Goal: Information Seeking & Learning: Learn about a topic

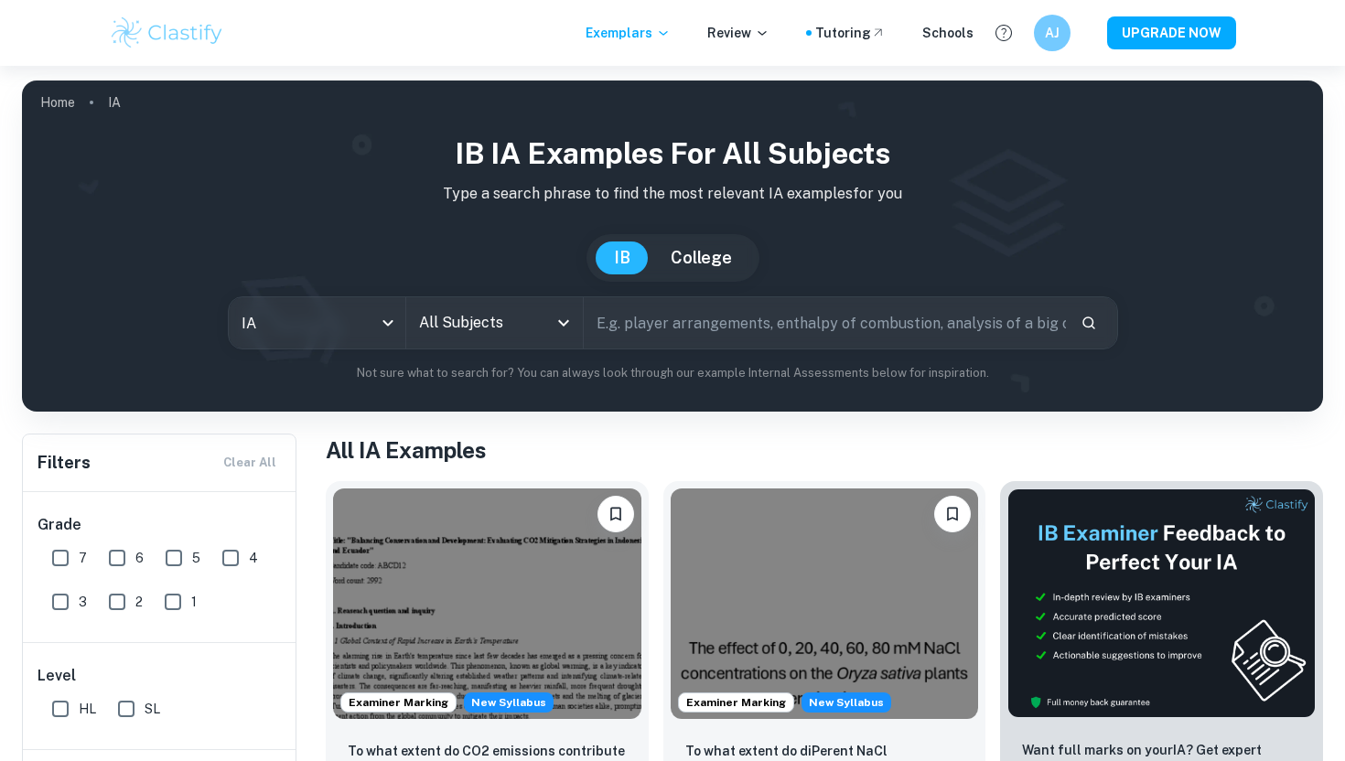
scroll to position [493, 0]
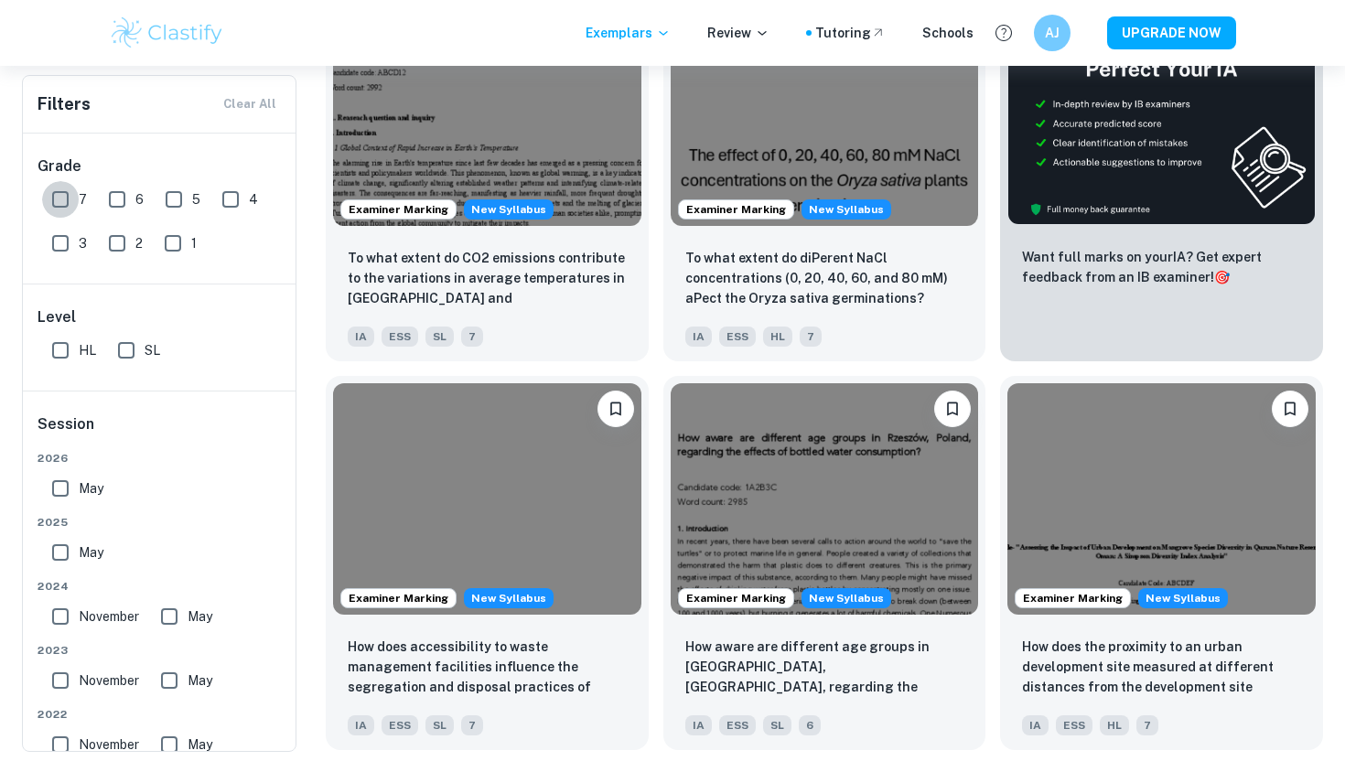
click at [69, 203] on input "7" at bounding box center [60, 199] width 37 height 37
checkbox input "true"
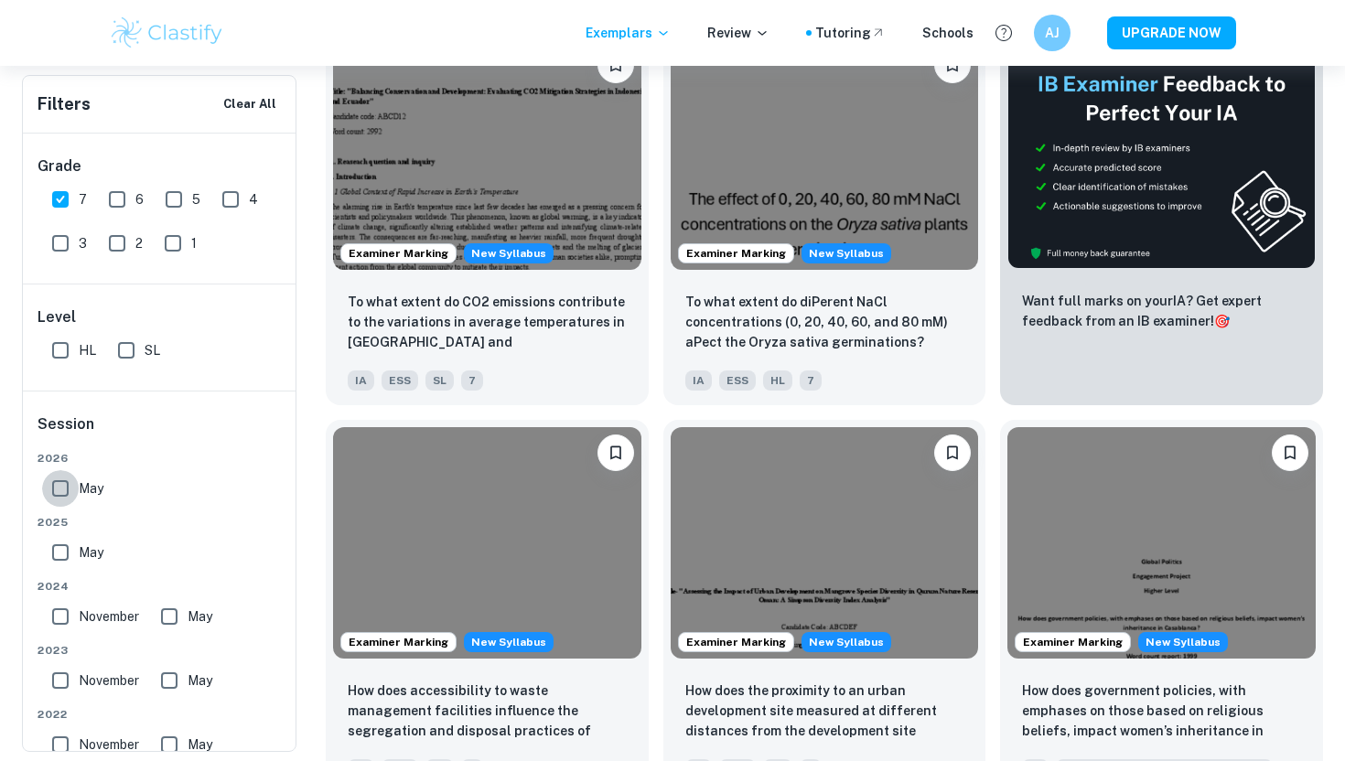
click at [59, 482] on input "May" at bounding box center [60, 488] width 37 height 37
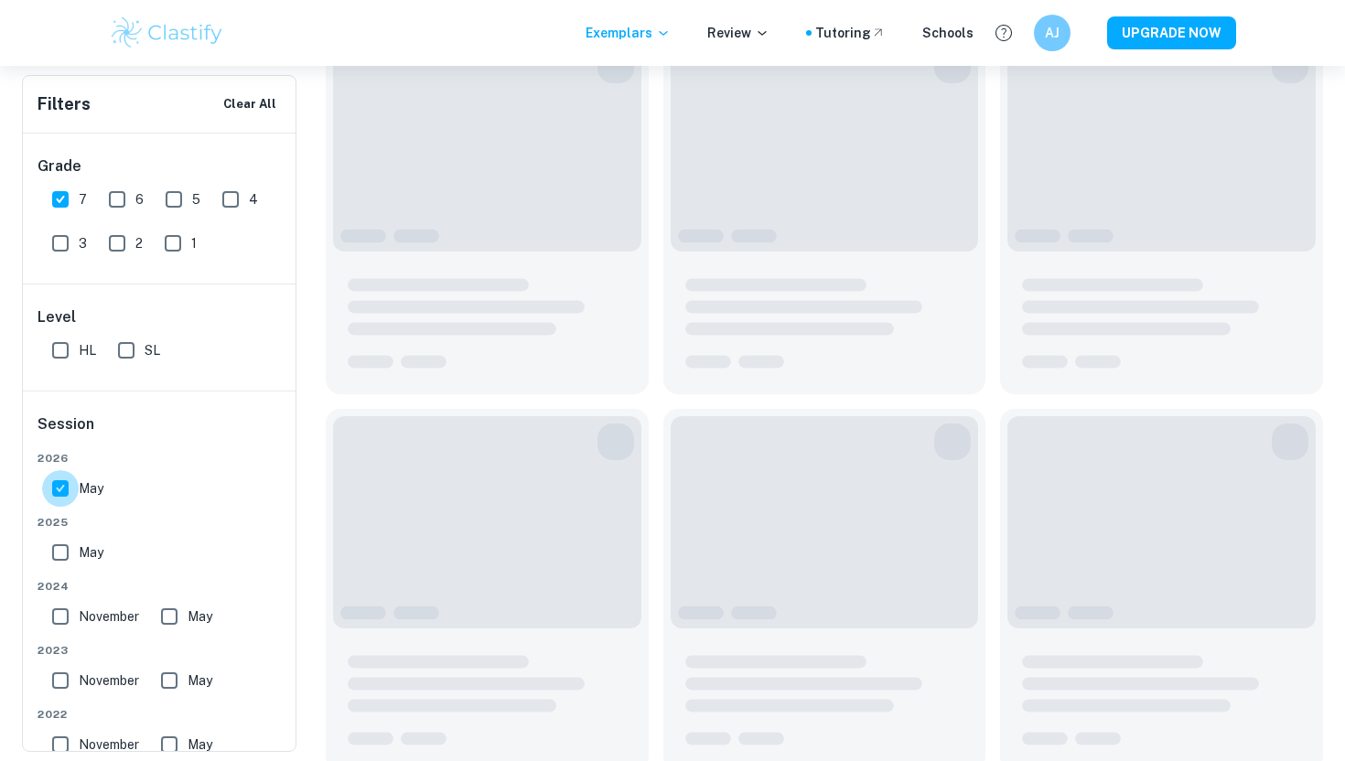
click at [59, 482] on input "May" at bounding box center [60, 488] width 37 height 37
checkbox input "false"
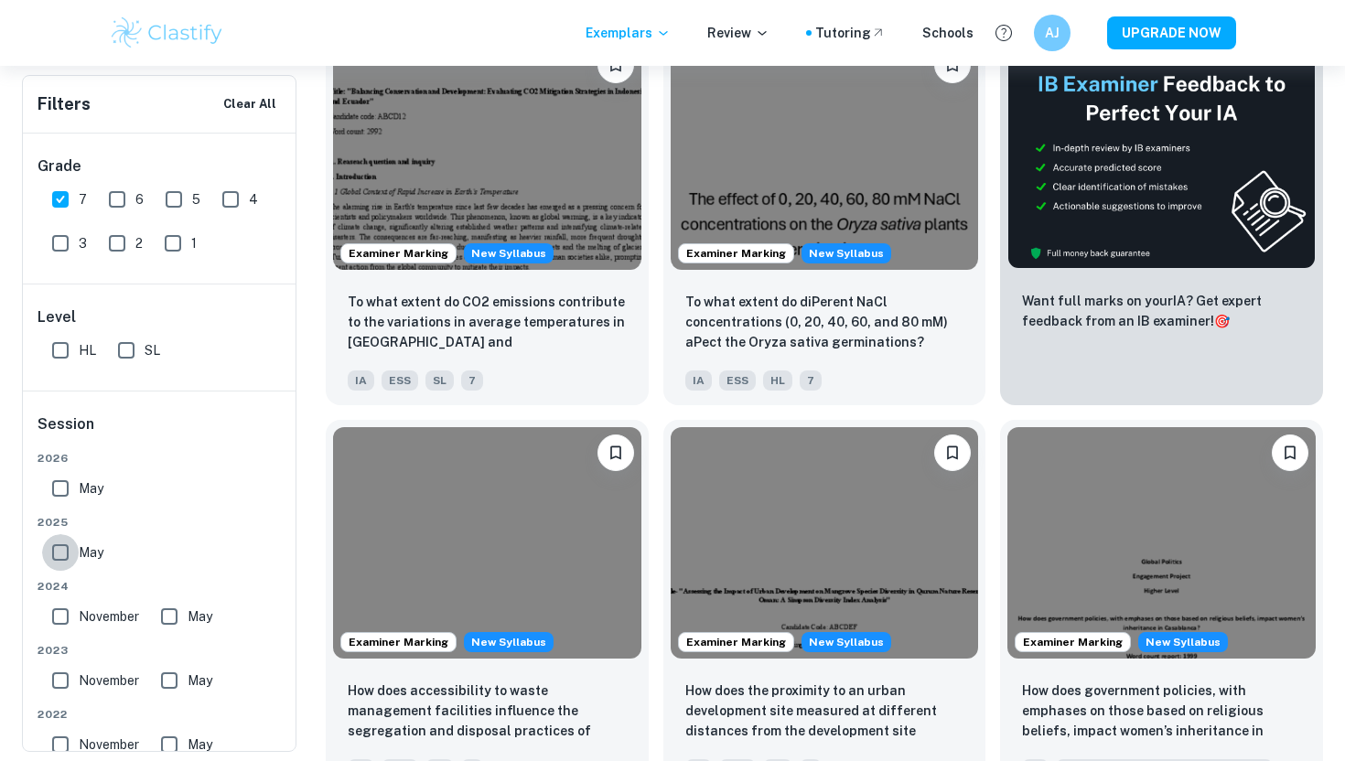
click at [58, 543] on input "May" at bounding box center [60, 552] width 37 height 37
checkbox input "true"
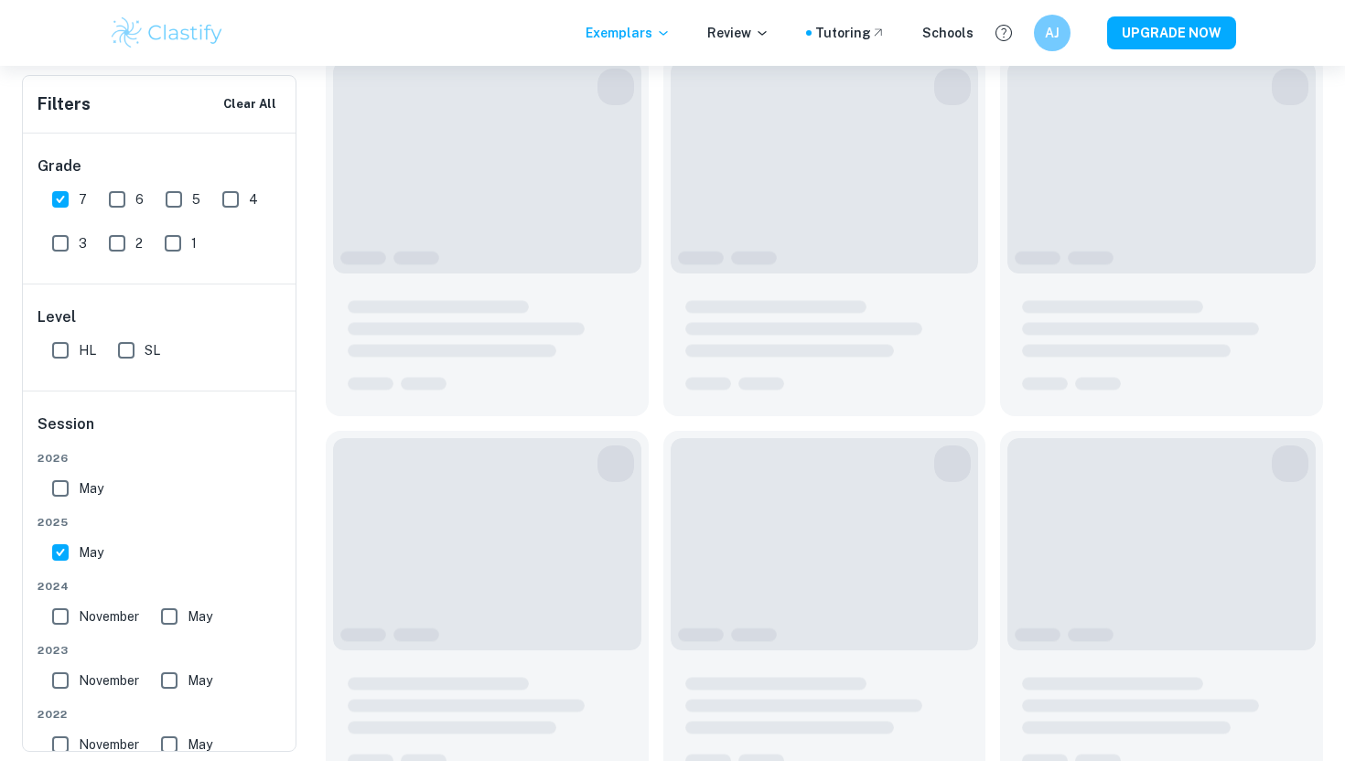
scroll to position [0, 0]
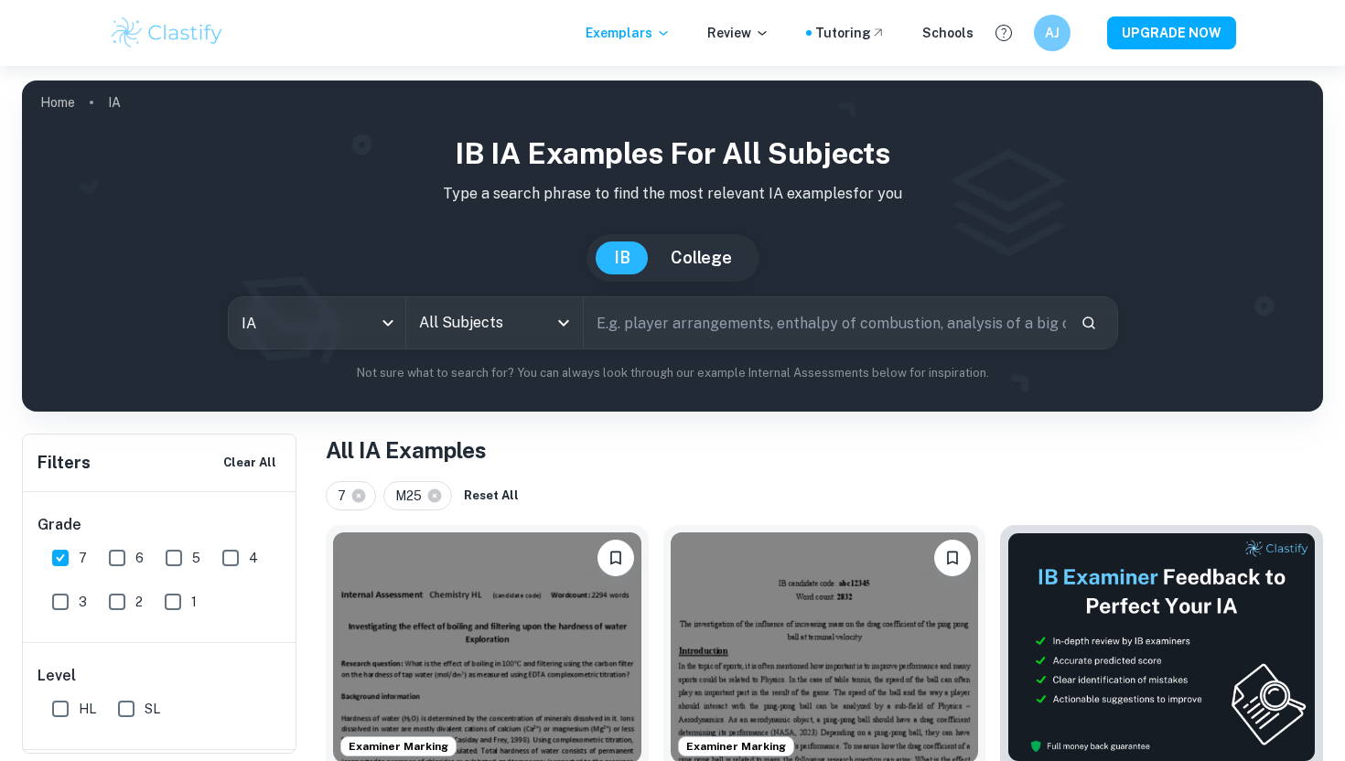
click at [430, 307] on input "All Subjects" at bounding box center [481, 323] width 133 height 35
click at [156, 544] on input "5" at bounding box center [174, 558] width 37 height 37
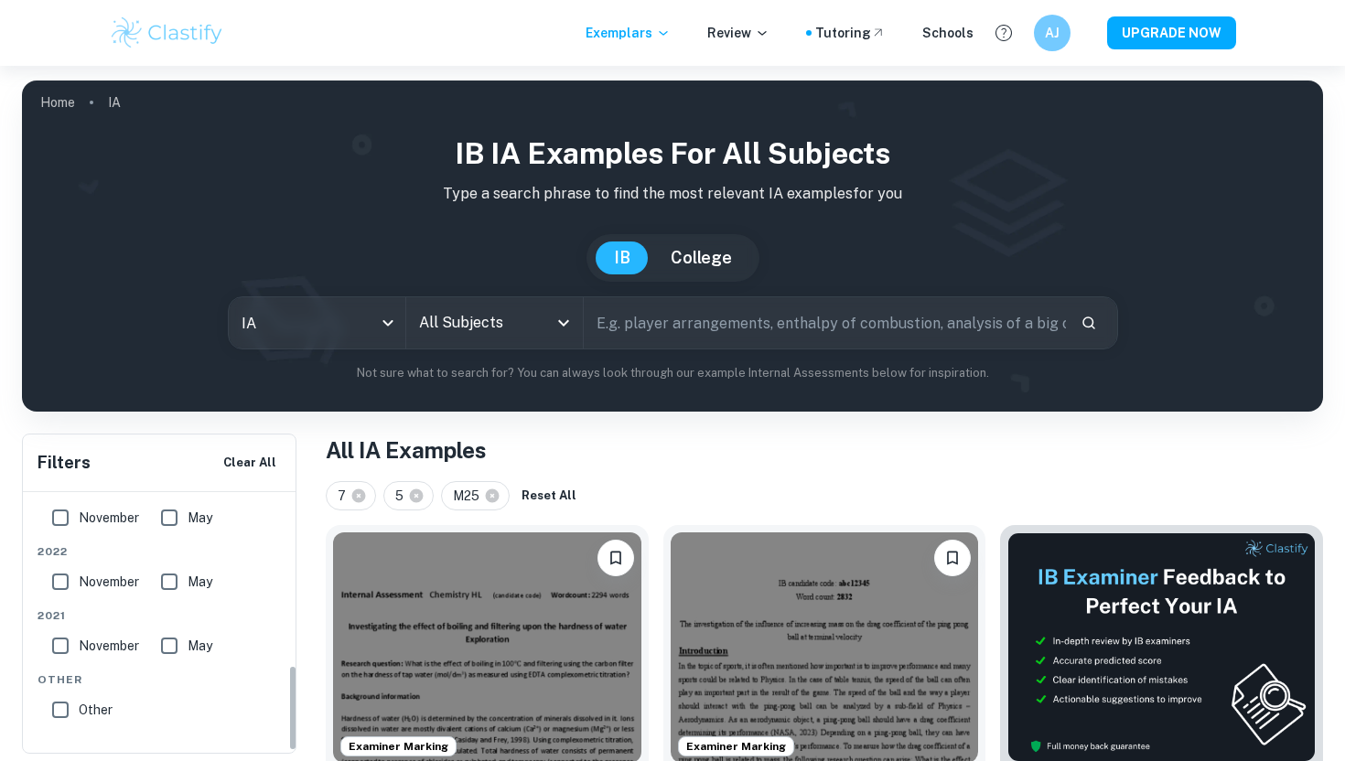
scroll to position [7, 0]
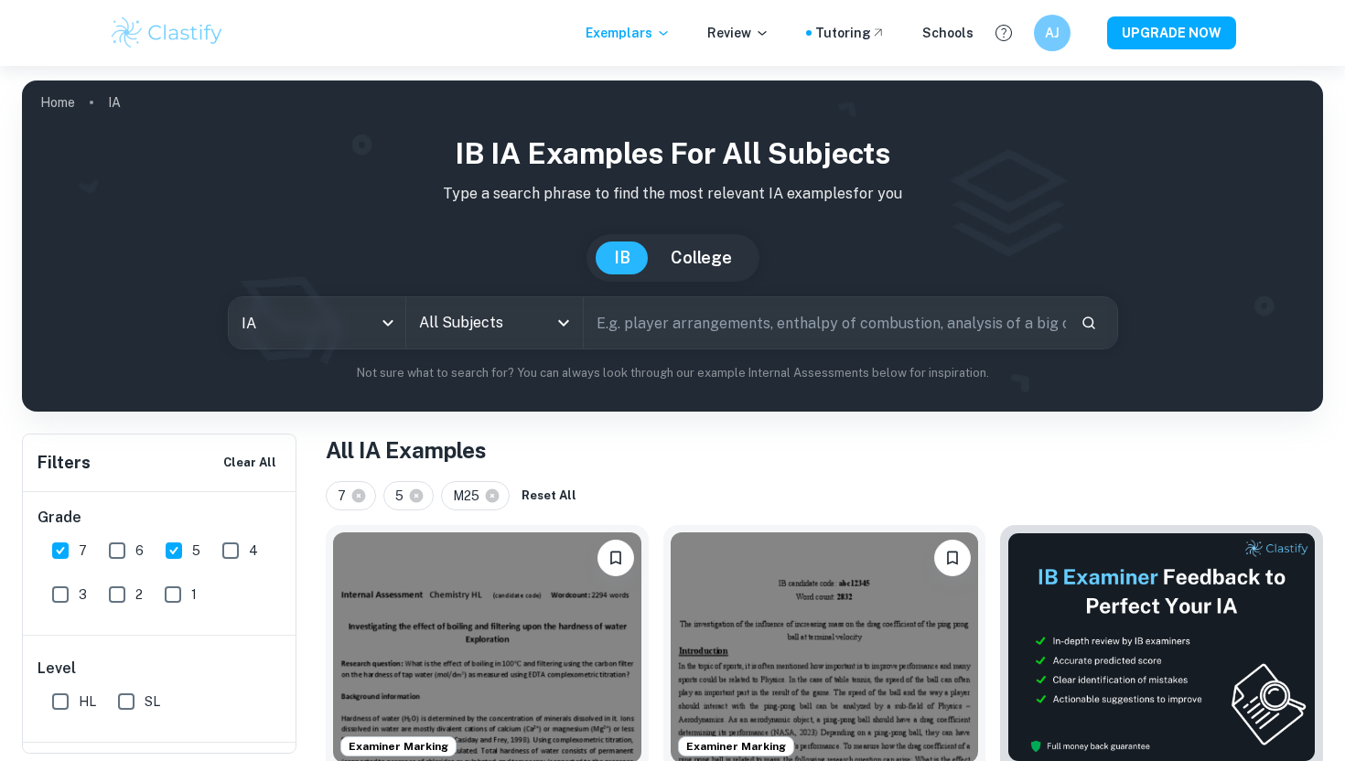
click at [168, 548] on input "5" at bounding box center [174, 551] width 37 height 37
checkbox input "false"
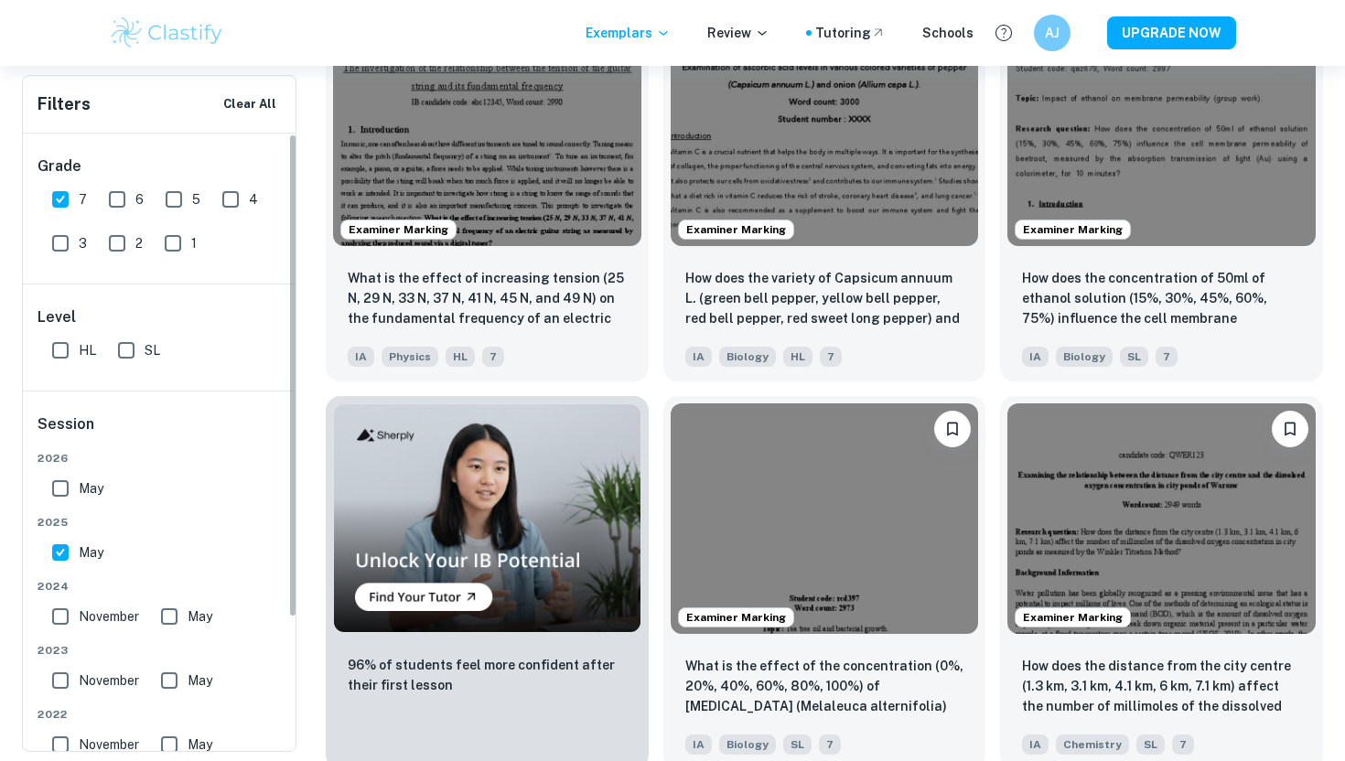
scroll to position [0, 0]
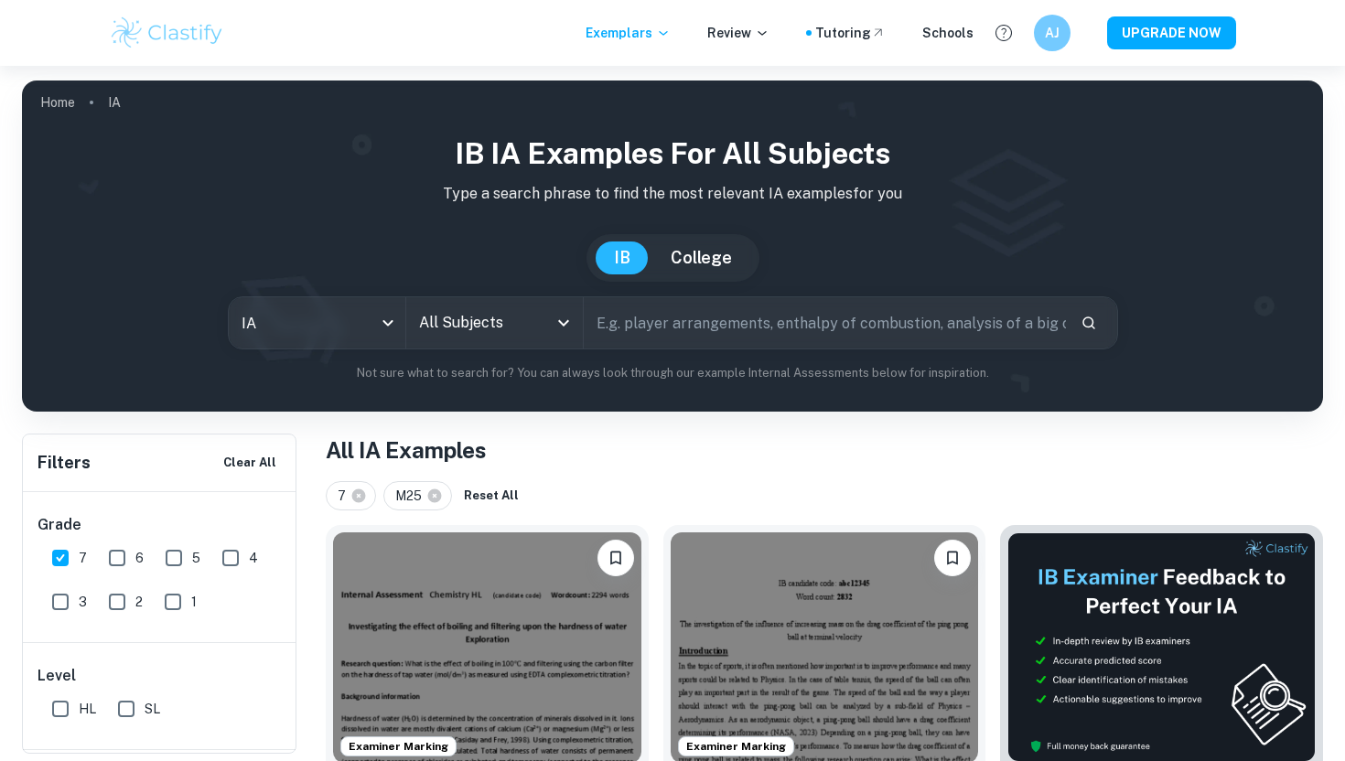
click at [461, 334] on input "All Subjects" at bounding box center [481, 323] width 133 height 35
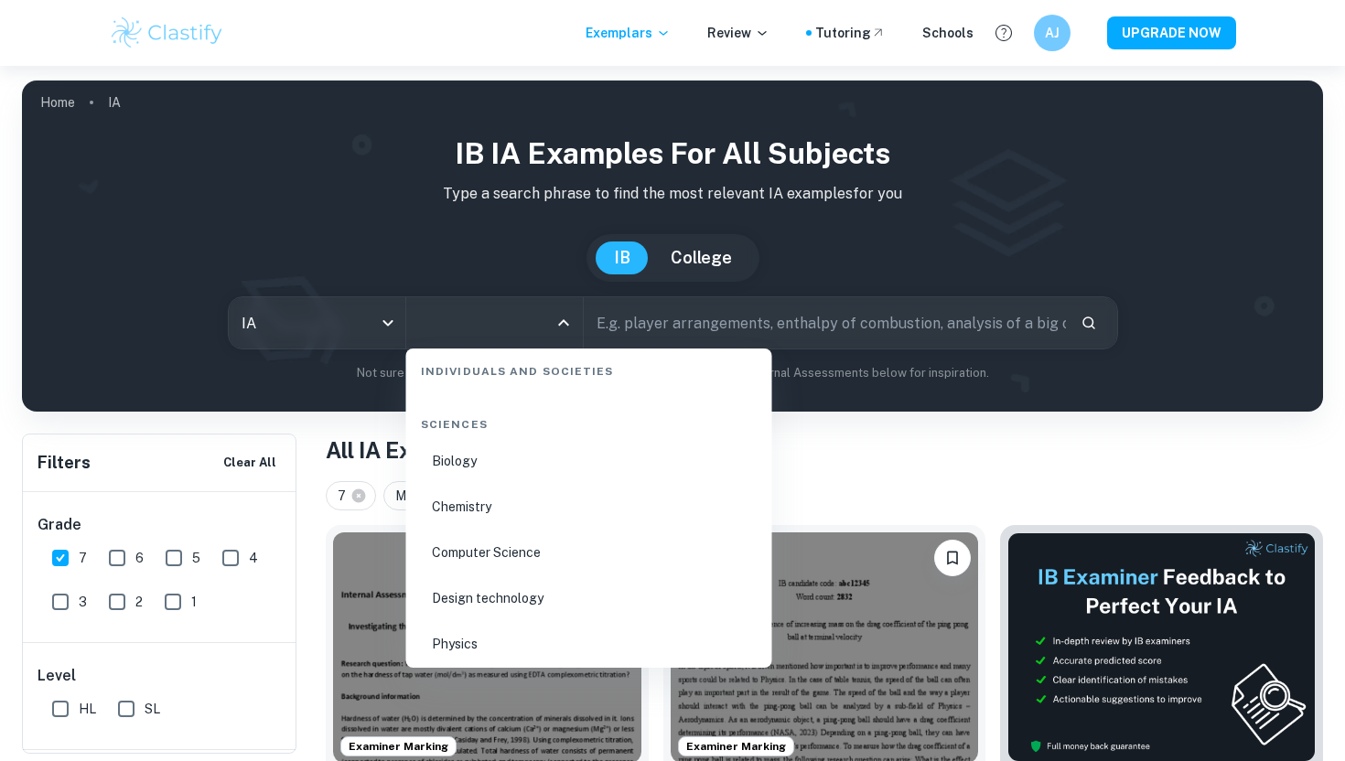
scroll to position [2777, 0]
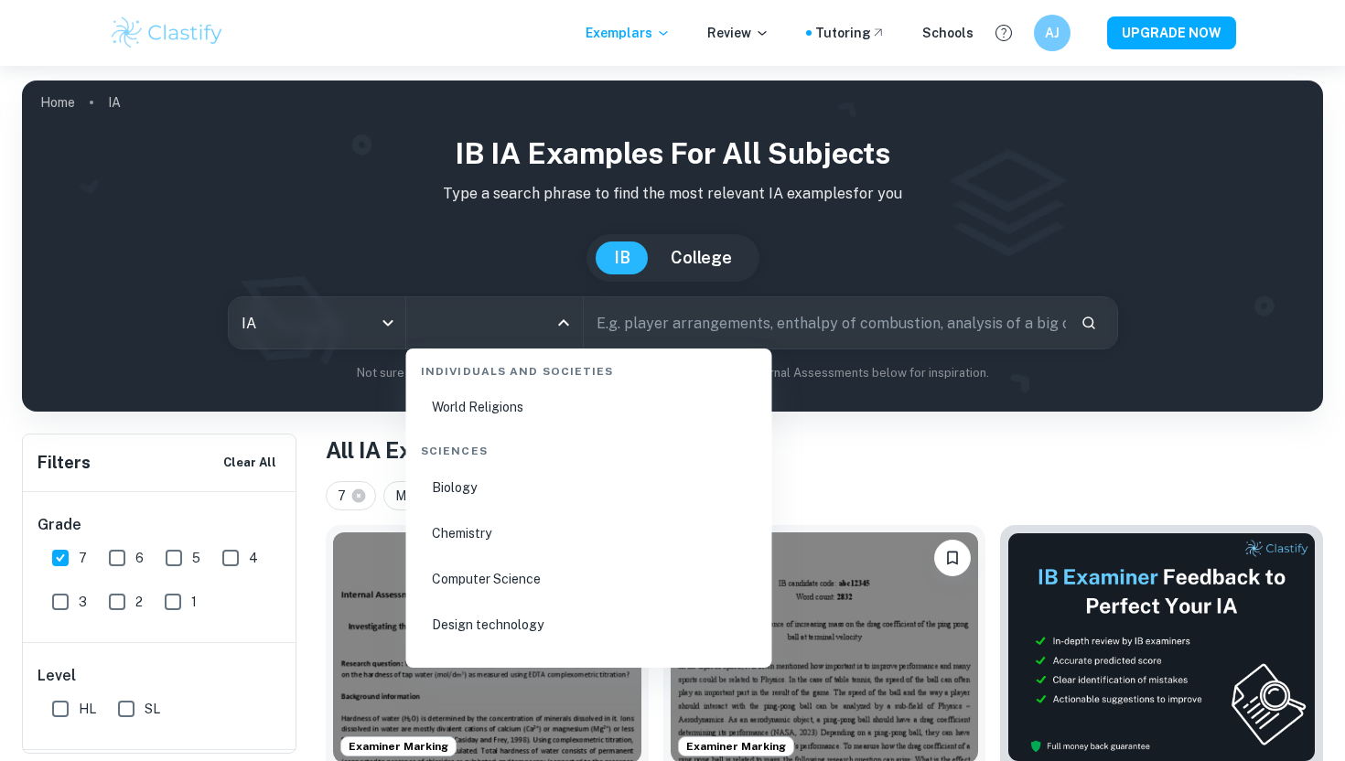
click at [495, 488] on li "Biology" at bounding box center [589, 488] width 351 height 42
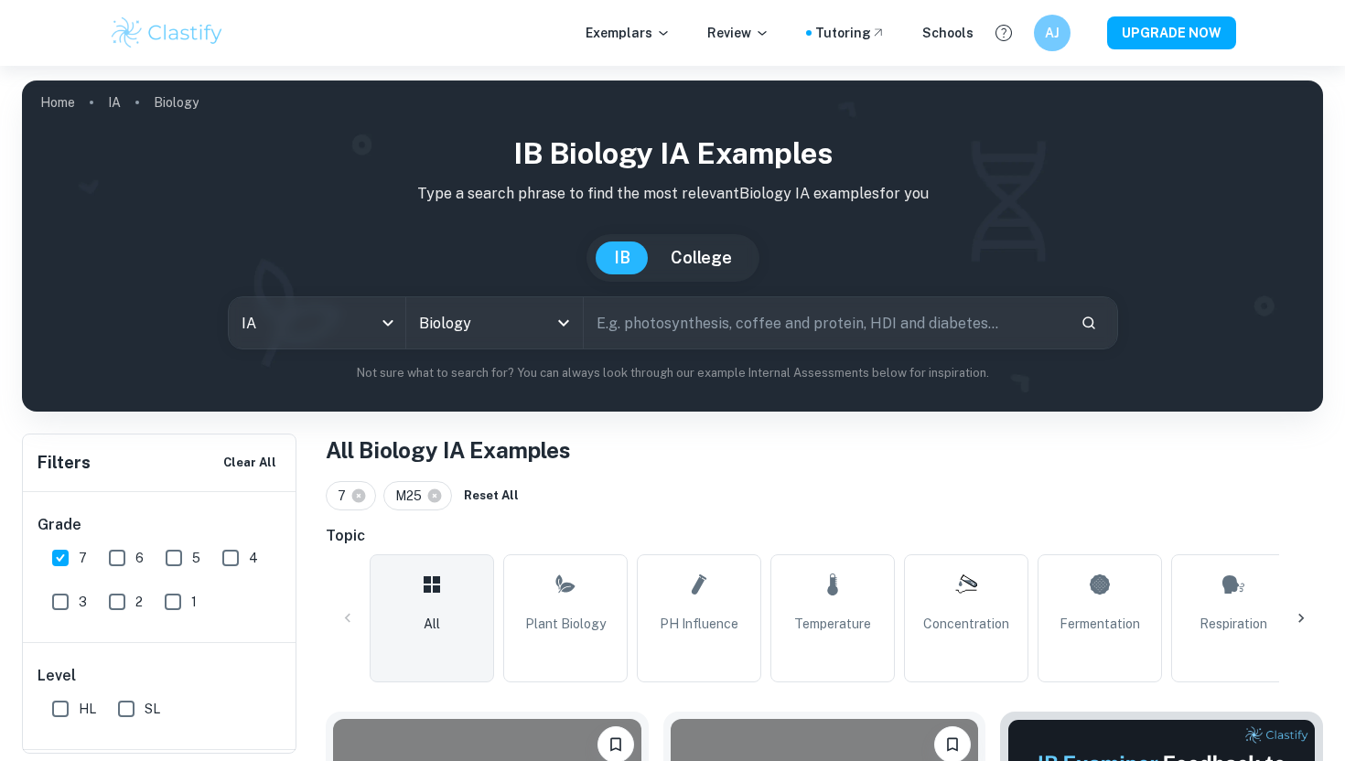
click at [627, 544] on h6 "Topic" at bounding box center [824, 536] width 997 height 22
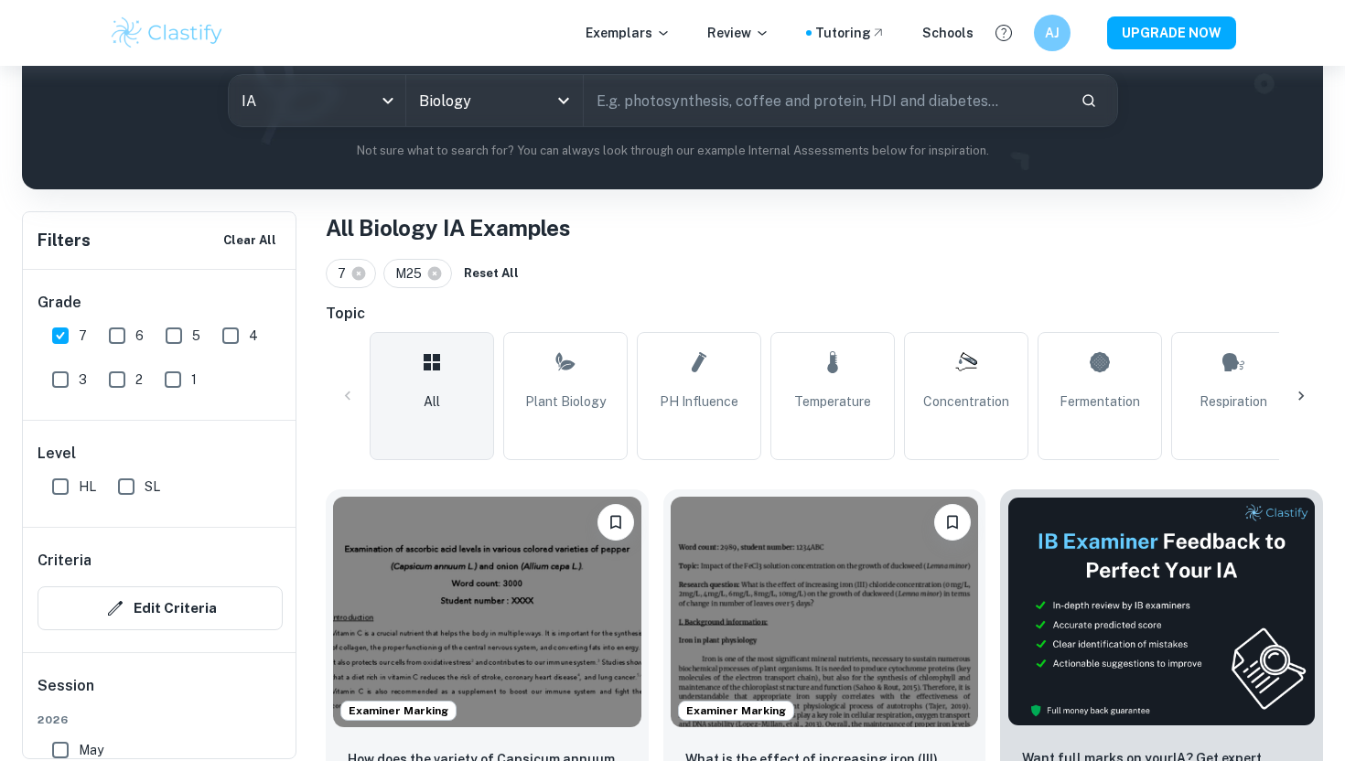
scroll to position [235, 0]
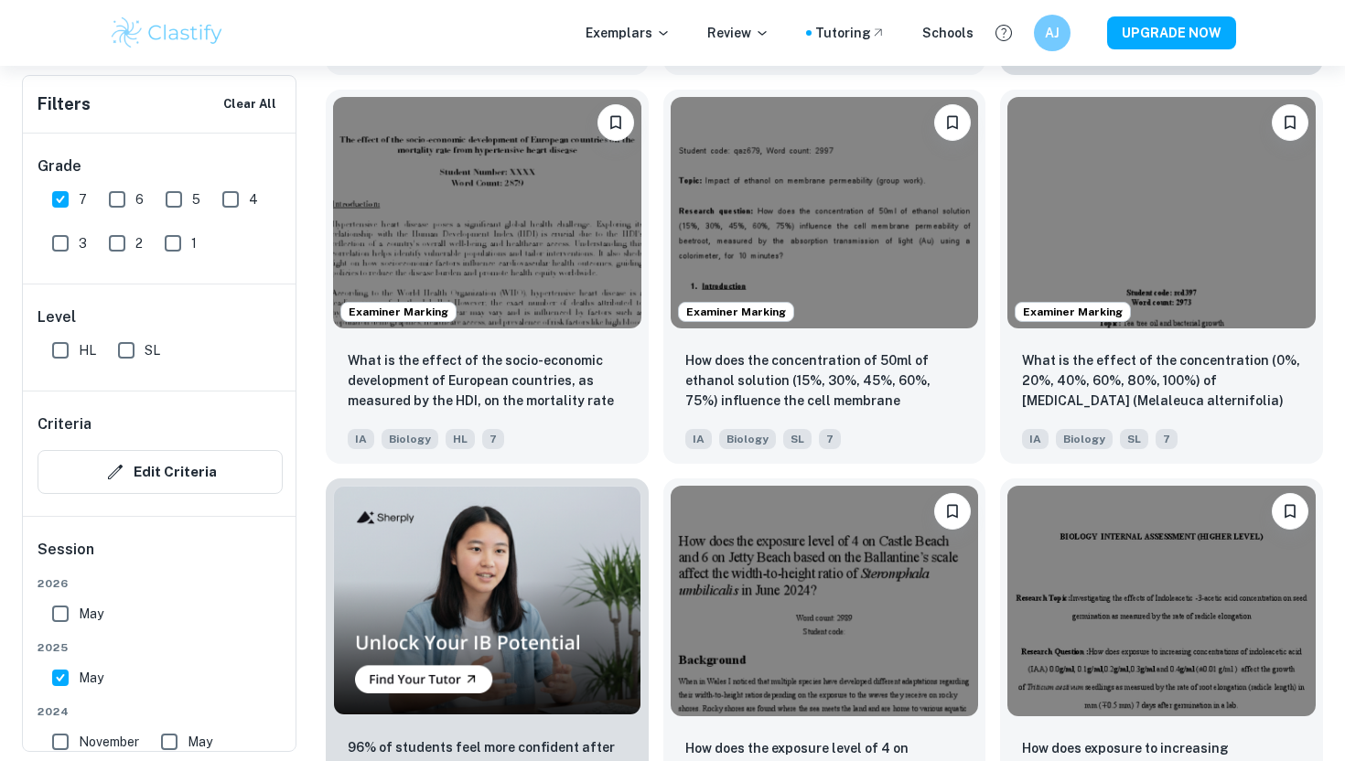
scroll to position [1021, 0]
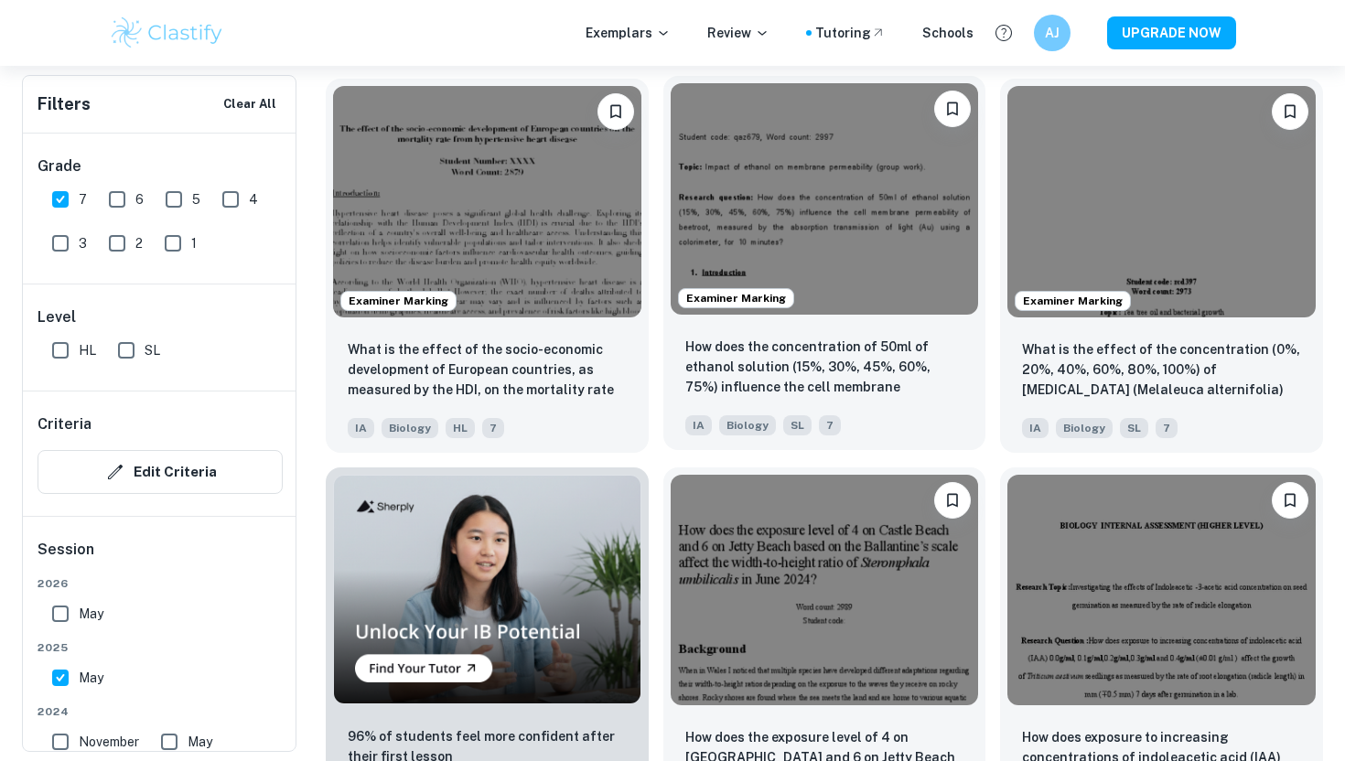
click at [792, 335] on div "How does the concentration of 50ml of [MEDICAL_DATA] (15%, 30%, 45%, 60%, 75%) …" at bounding box center [824, 386] width 323 height 128
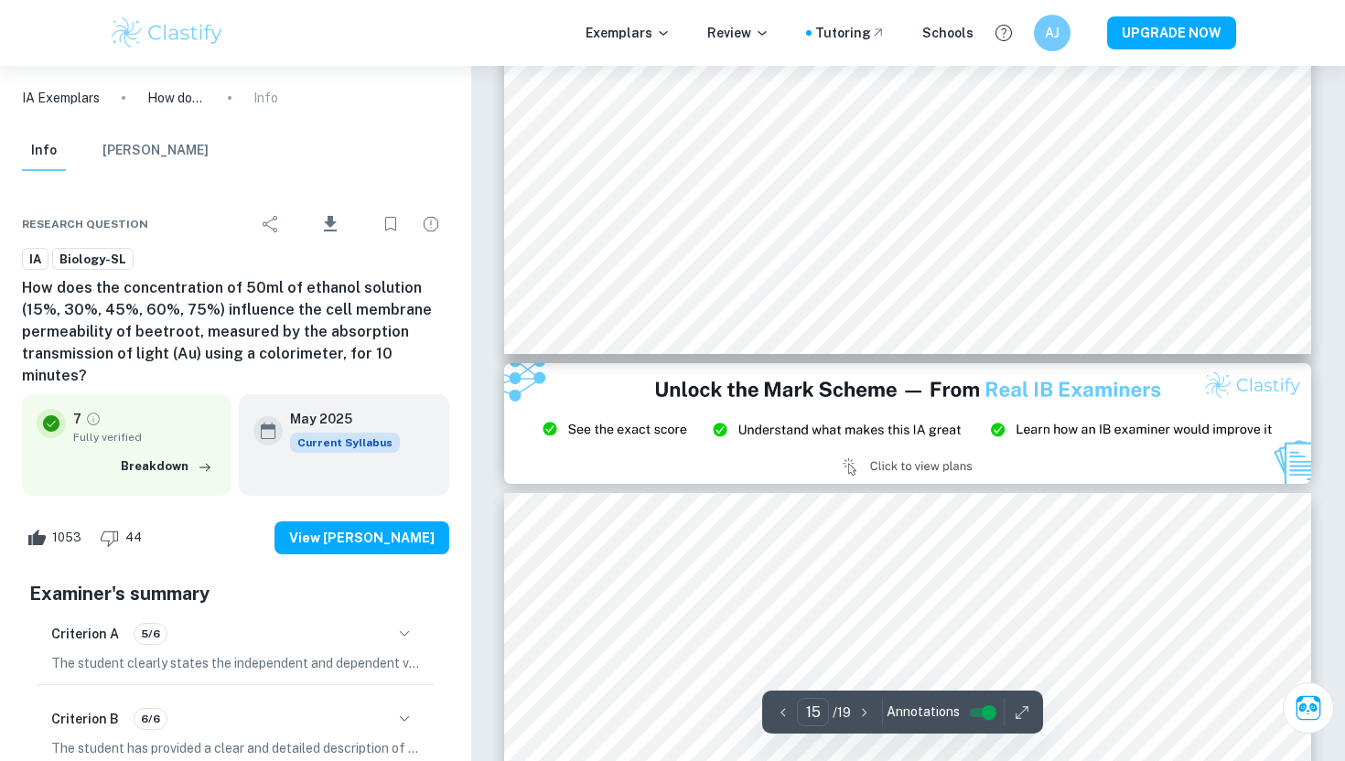
scroll to position [16783, 0]
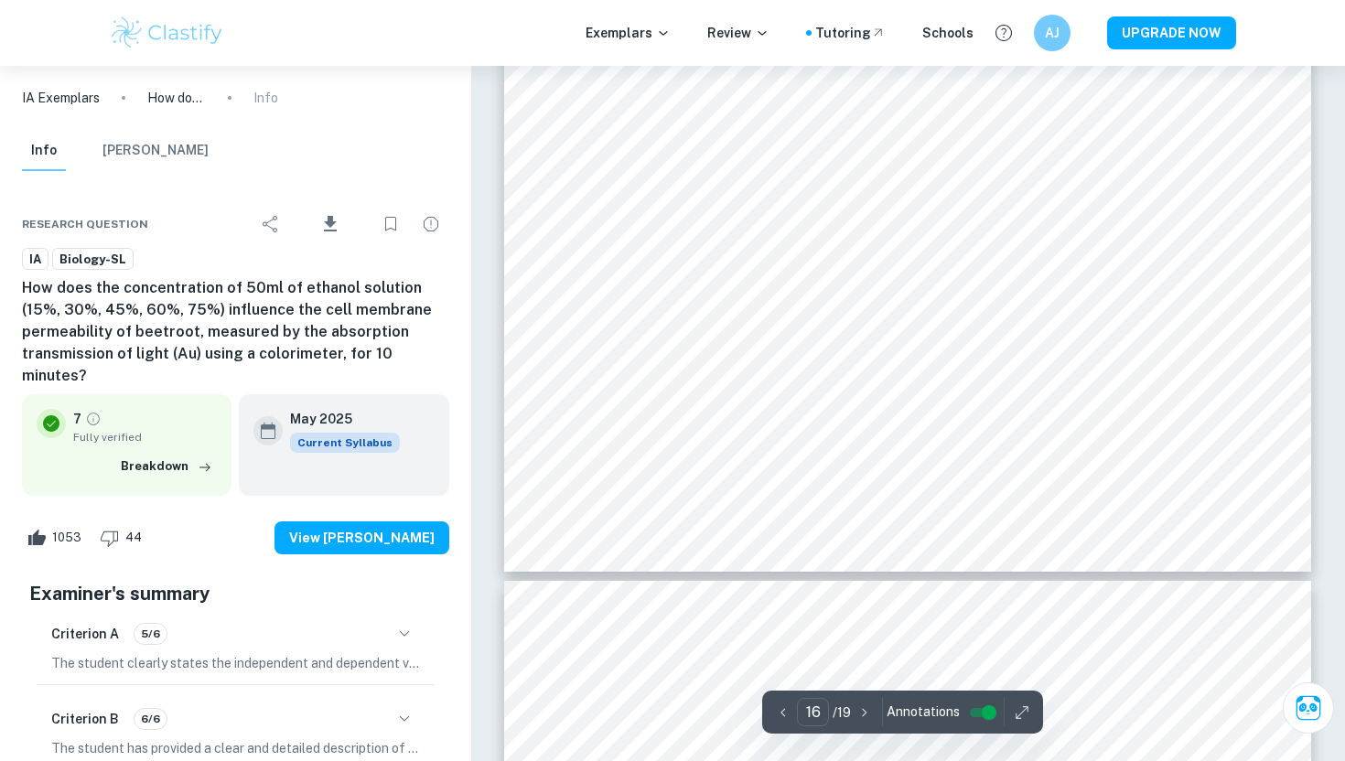
type input "17"
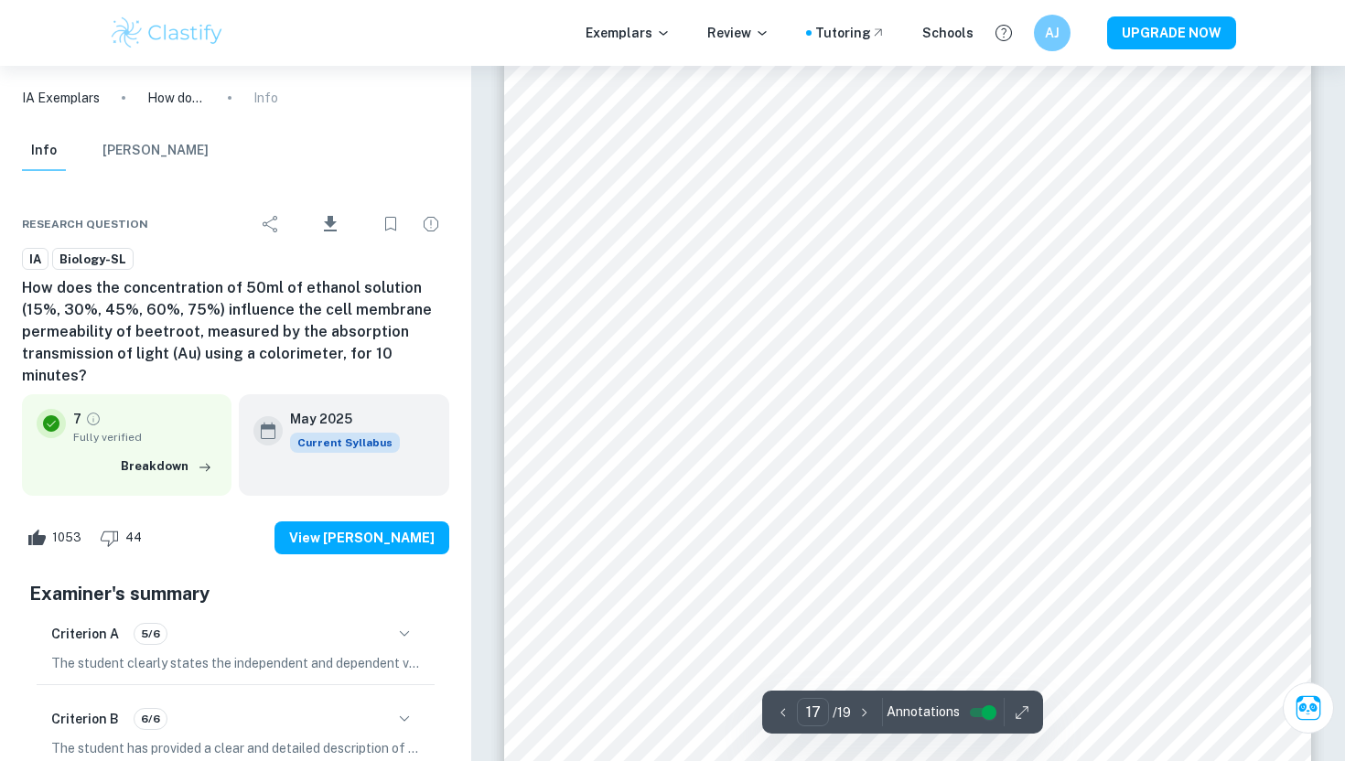
scroll to position [19062, 0]
